Goal: Navigation & Orientation: Go to known website

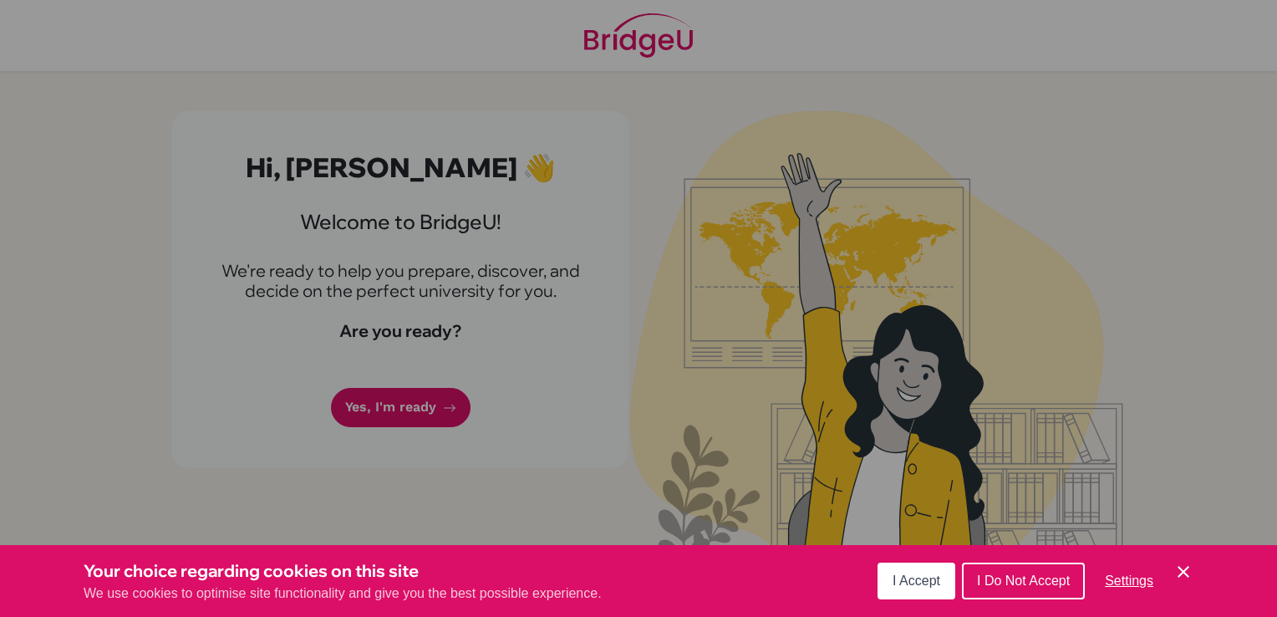
click at [917, 576] on span "I Accept" at bounding box center [916, 580] width 48 height 14
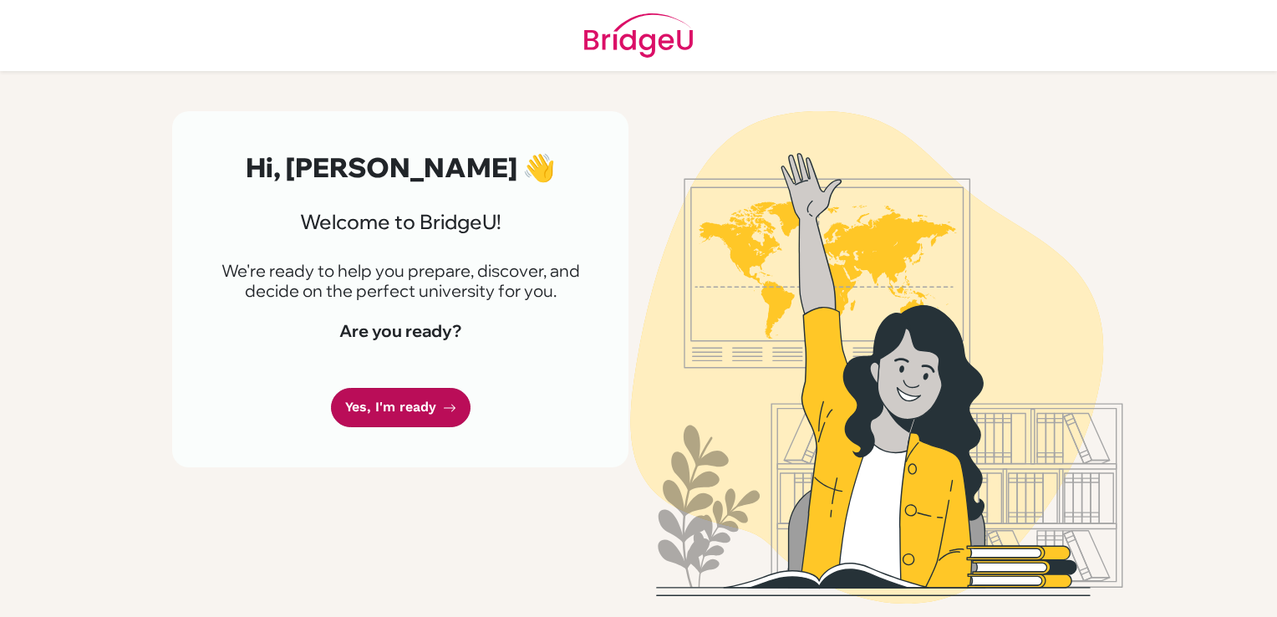
click at [449, 401] on icon at bounding box center [449, 407] width 13 height 13
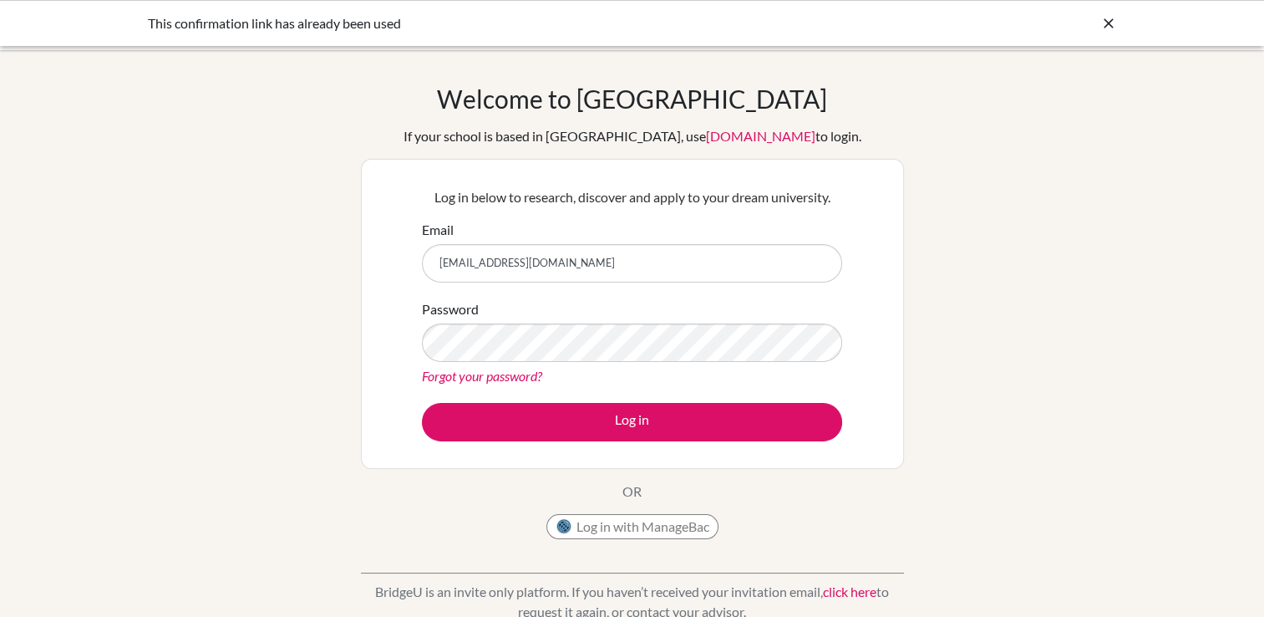
type input "[EMAIL_ADDRESS][DOMAIN_NAME]"
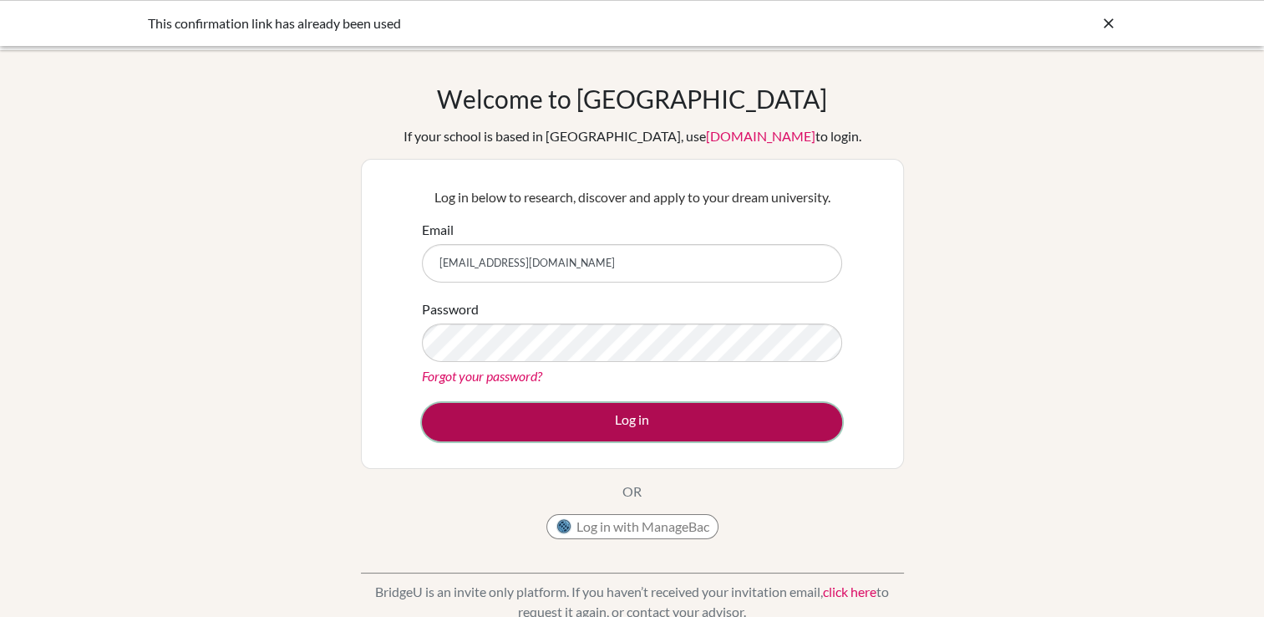
click at [676, 409] on button "Log in" at bounding box center [632, 422] width 420 height 38
